Goal: Information Seeking & Learning: Understand process/instructions

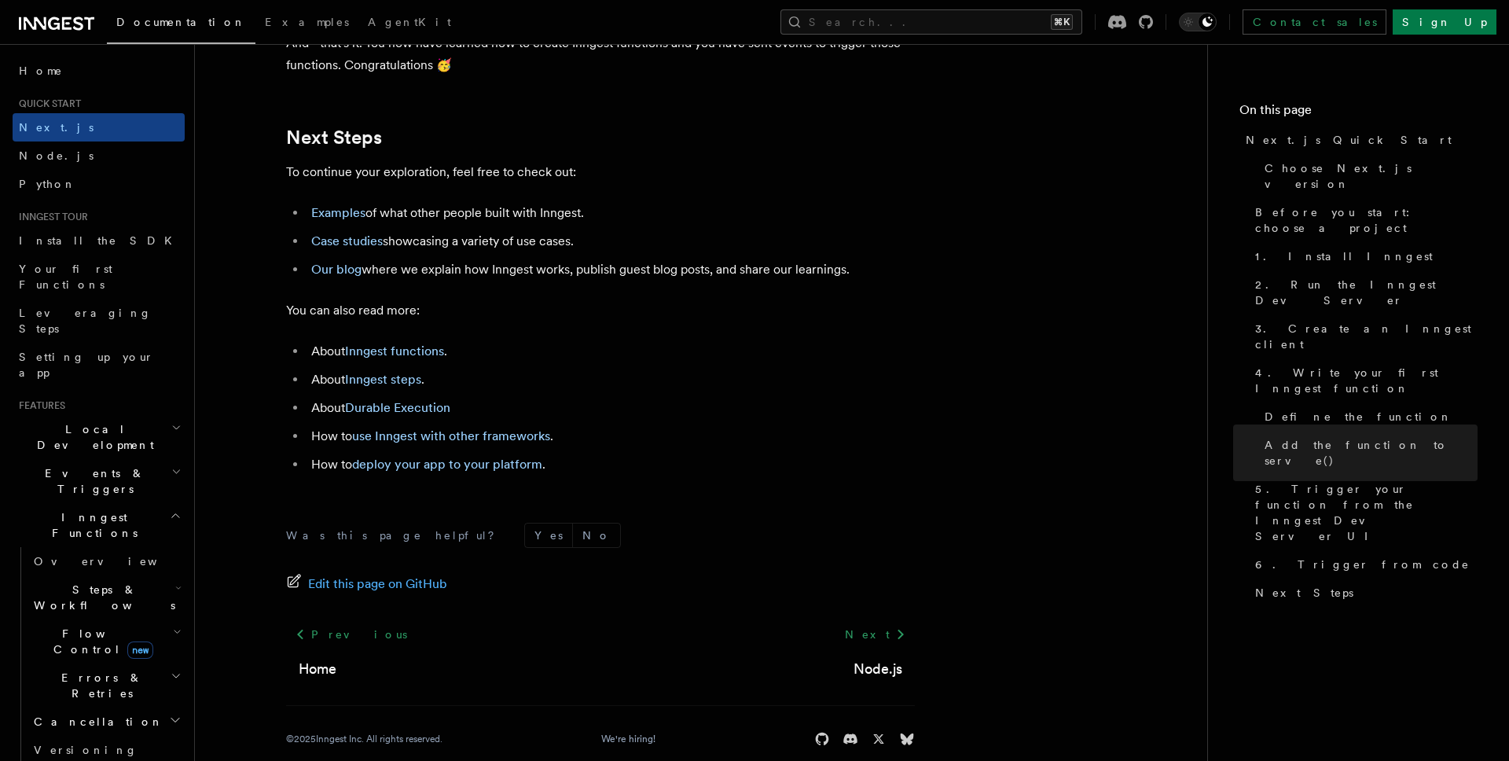
scroll to position [9823, 0]
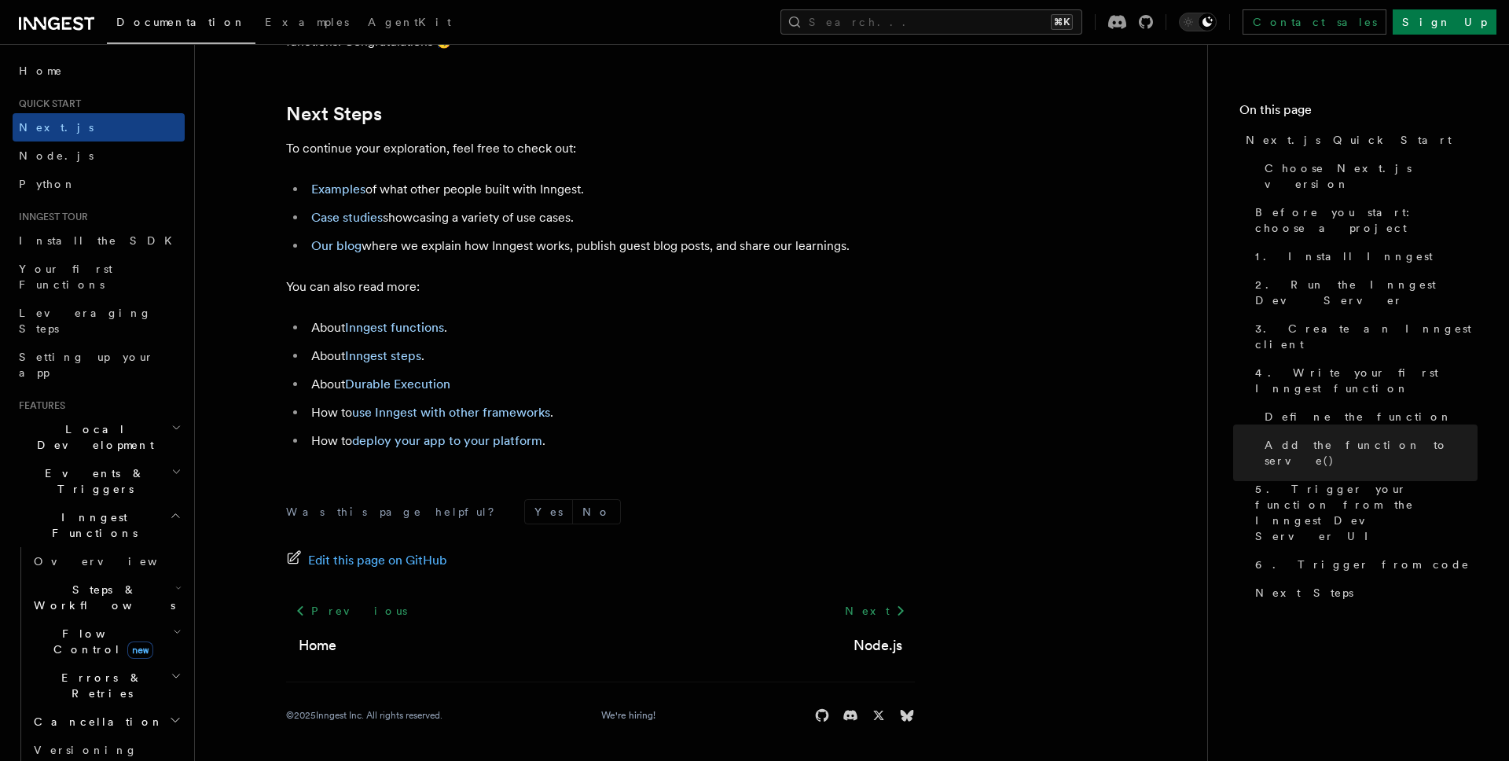
click at [859, 658] on footer "Was this page helpful? Yes No Edit this page on GitHub Previous Home Next Node.…" at bounding box center [600, 611] width 629 height 224
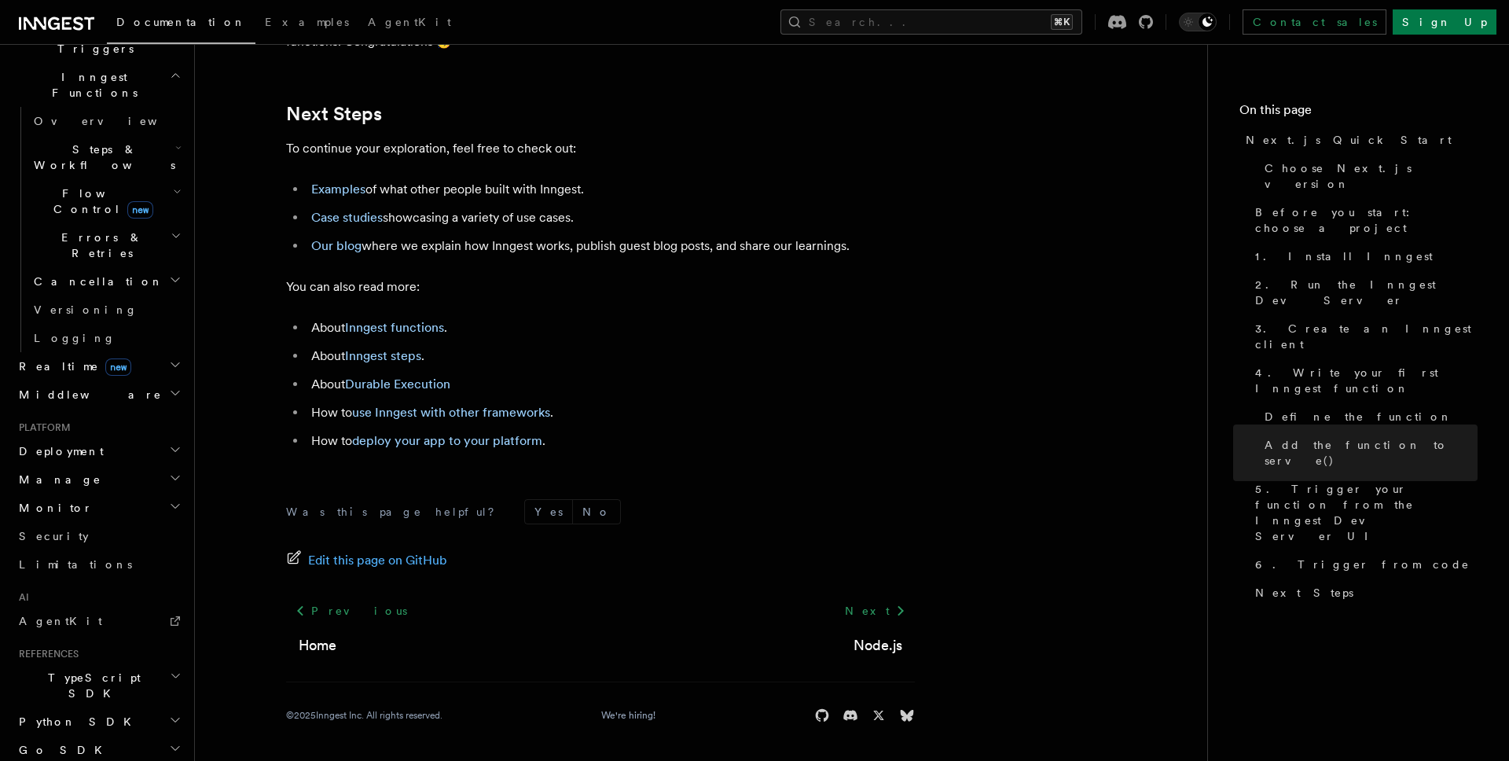
scroll to position [497, 0]
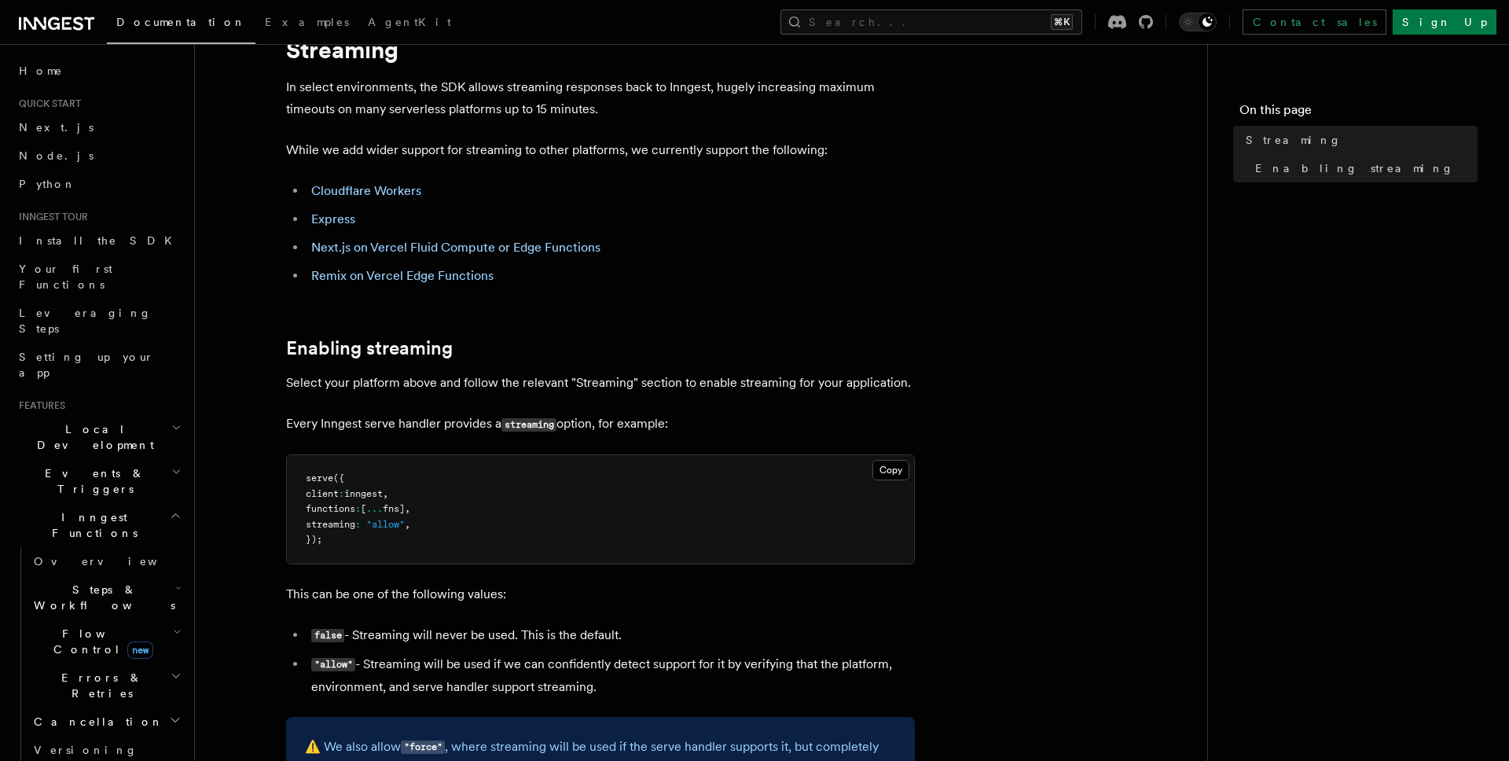
scroll to position [67, 0]
click at [324, 475] on span "serve" at bounding box center [320, 479] width 28 height 11
copy span "serve"
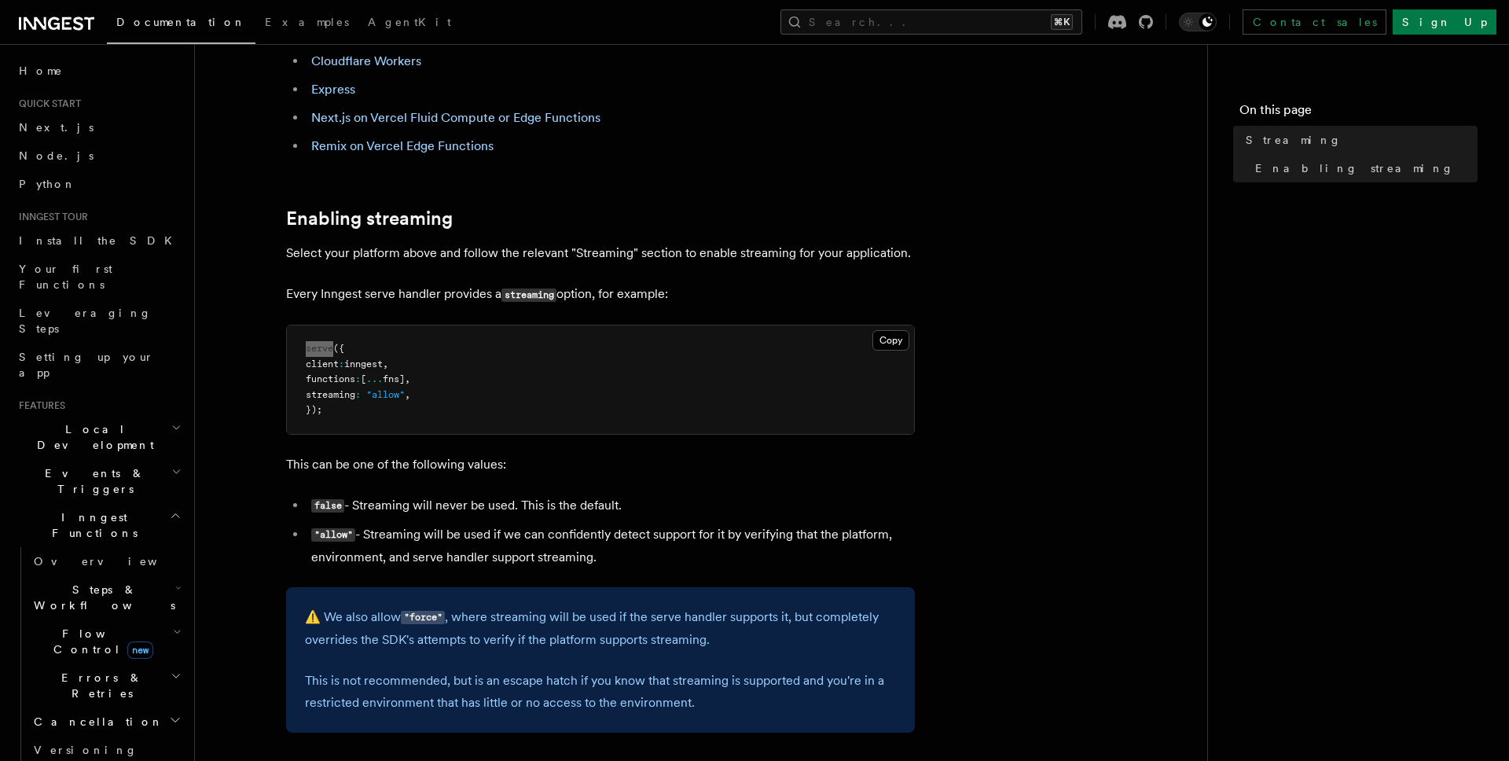
scroll to position [482, 0]
